Goal: Check status

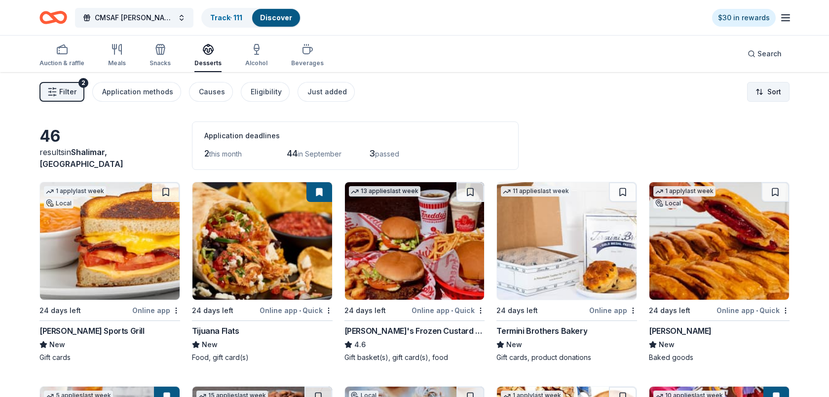
click at [756, 90] on html "CMSAF [PERSON_NAME] Memorial Run Track · 111 Discover $30 in rewards Auction & …" at bounding box center [414, 198] width 829 height 397
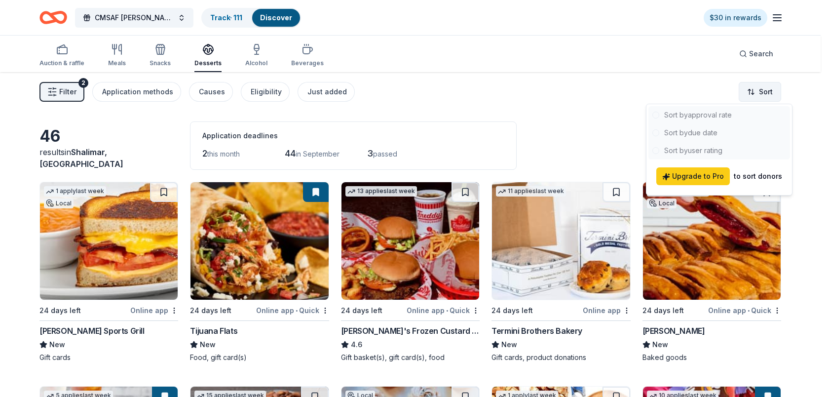
click at [756, 90] on html "CMSAF [PERSON_NAME] Memorial Run Track · 111 Discover $30 in rewards Auction & …" at bounding box center [414, 198] width 829 height 397
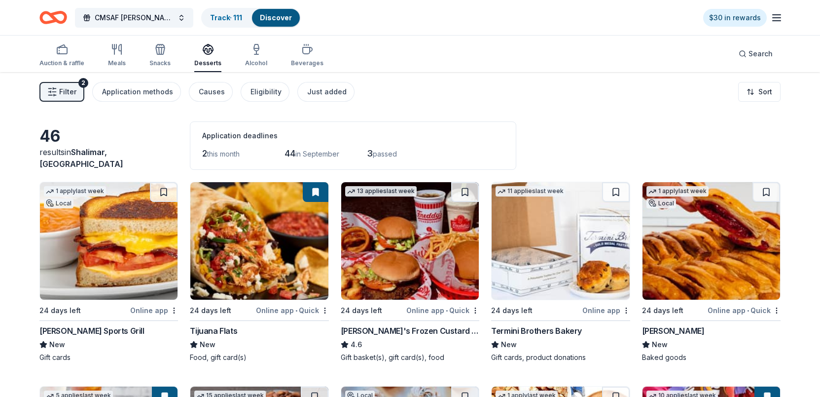
click at [777, 16] on icon "button" at bounding box center [777, 18] width 12 height 12
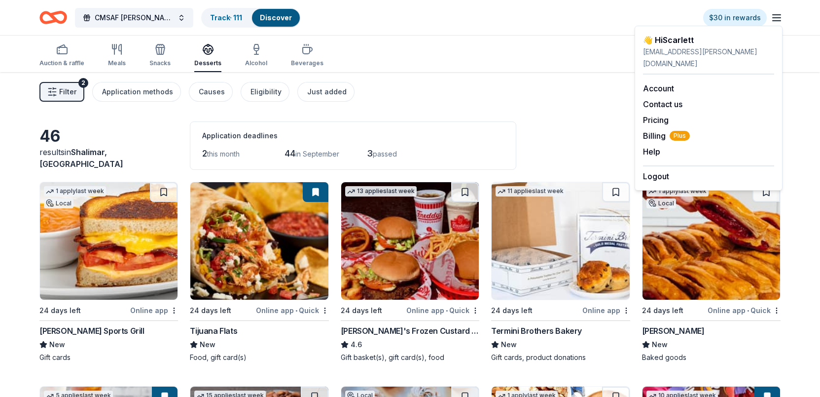
click at [777, 16] on icon "button" at bounding box center [777, 18] width 12 height 12
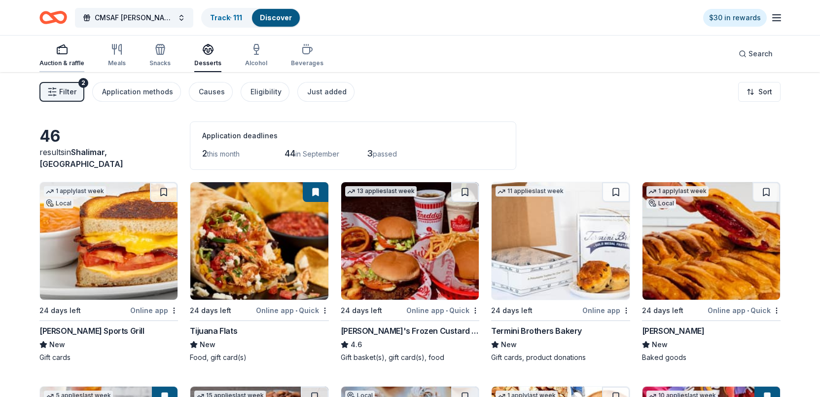
click at [62, 53] on icon "button" at bounding box center [62, 49] width 12 height 12
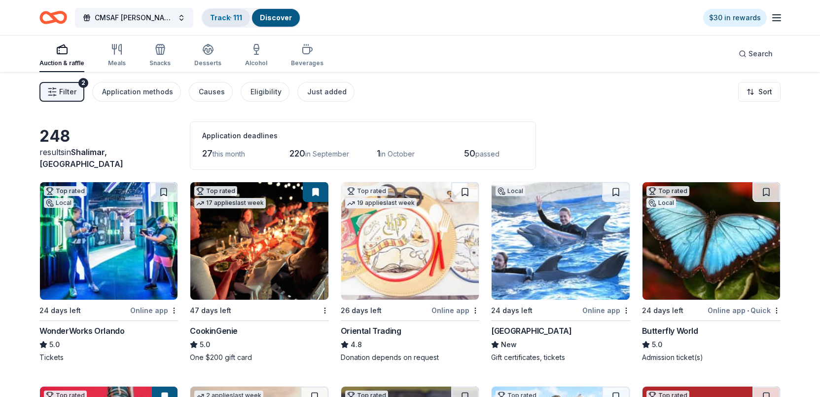
click at [225, 17] on link "Track · 111" at bounding box center [226, 17] width 32 height 8
click at [275, 16] on link "Discover" at bounding box center [276, 17] width 32 height 8
click at [230, 17] on link "Track · 111" at bounding box center [226, 17] width 32 height 8
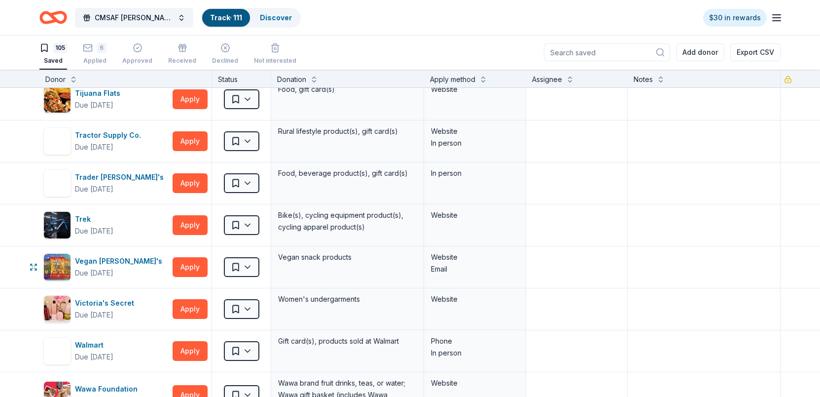
scroll to position [3996, 0]
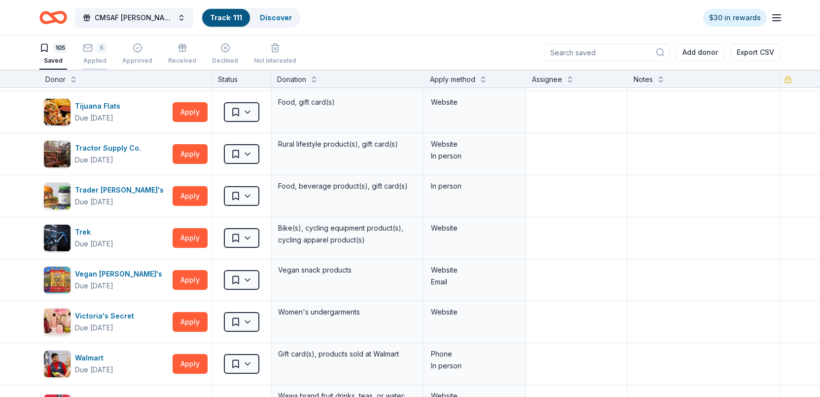
click at [92, 53] on div "6 Applied" at bounding box center [95, 54] width 24 height 22
